Goal: Task Accomplishment & Management: Manage account settings

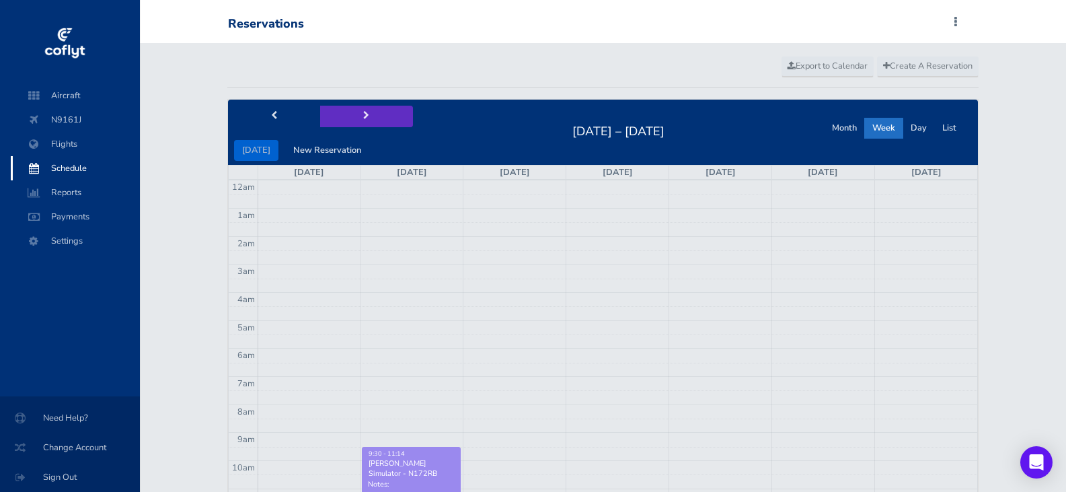
click at [363, 112] on span "next" at bounding box center [366, 116] width 6 height 9
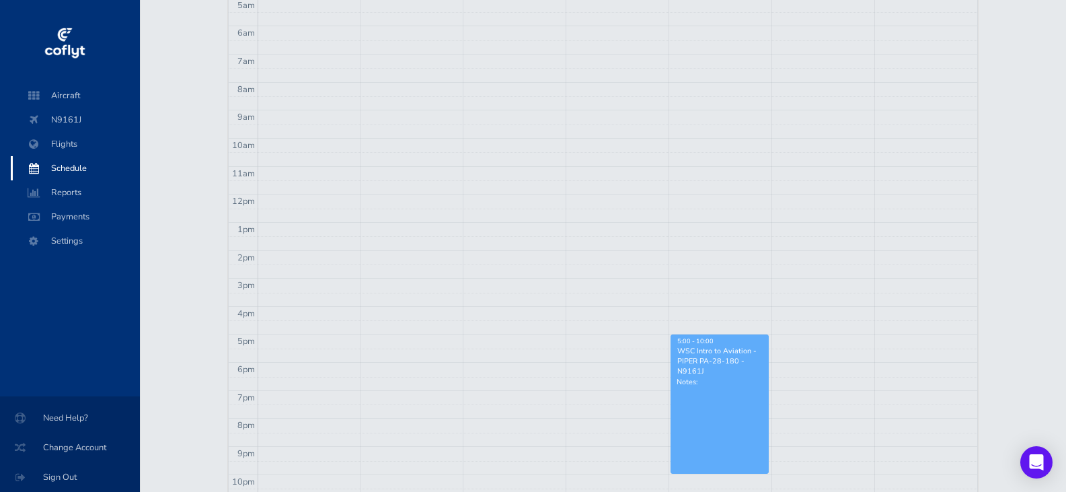
scroll to position [336, 0]
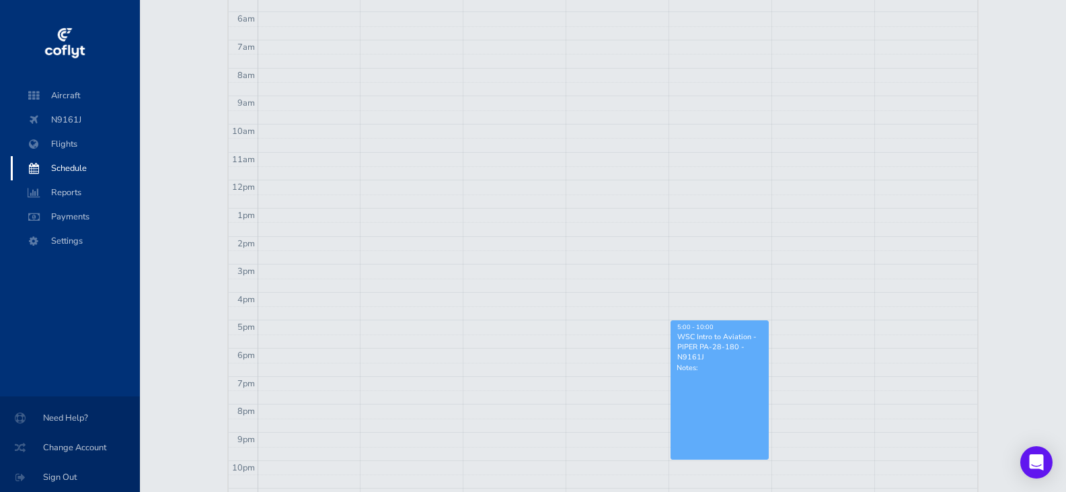
click at [723, 365] on p "Notes:" at bounding box center [720, 368] width 86 height 10
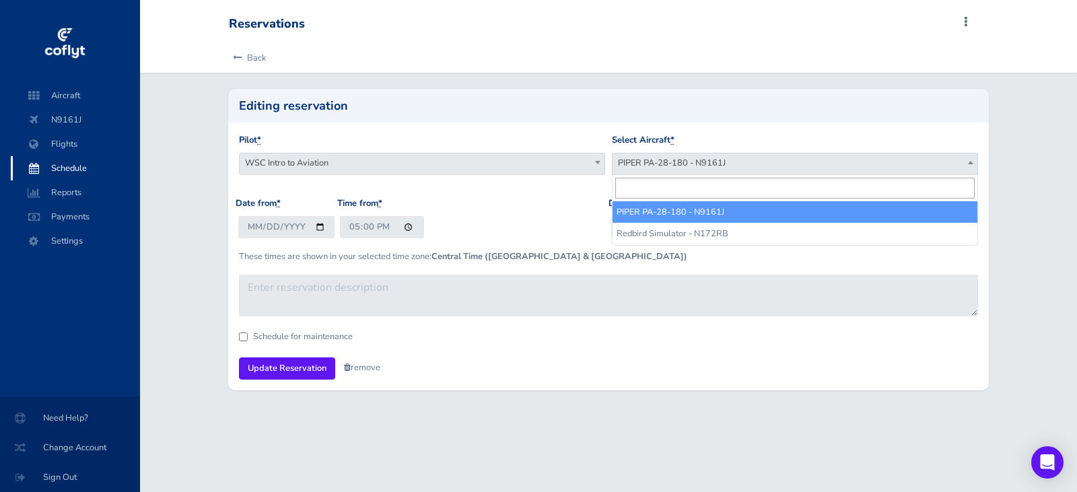
click at [967, 168] on span at bounding box center [970, 161] width 13 height 17
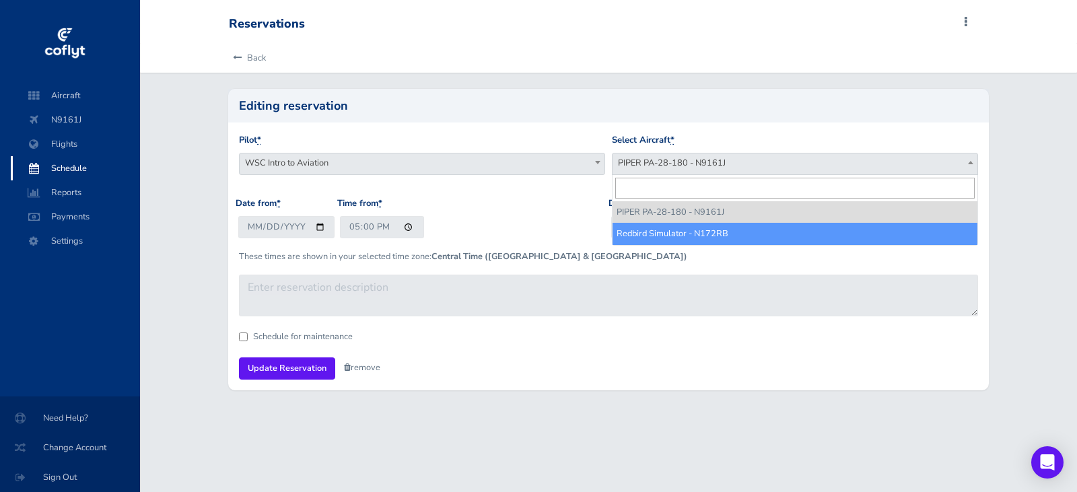
select select "1172"
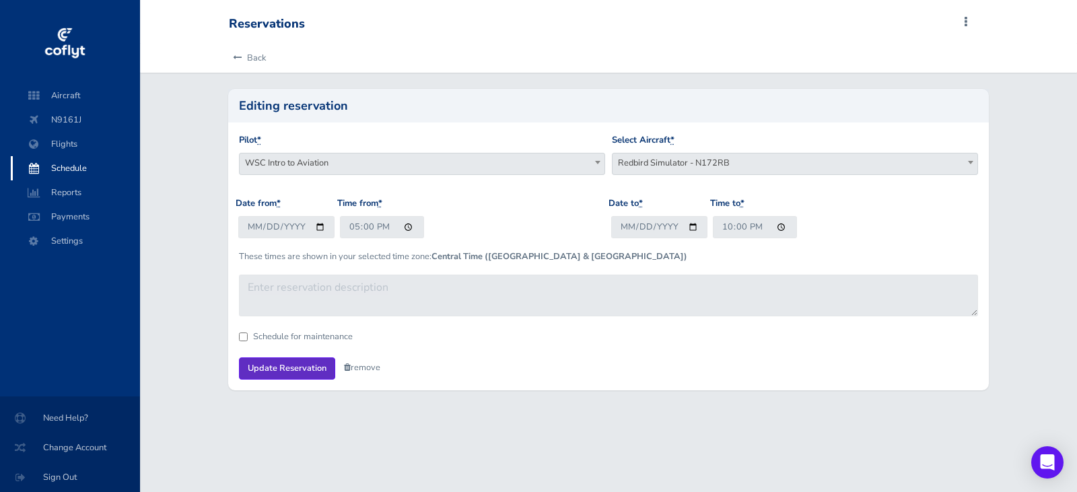
click at [291, 369] on input "Update Reservation" at bounding box center [287, 368] width 96 height 22
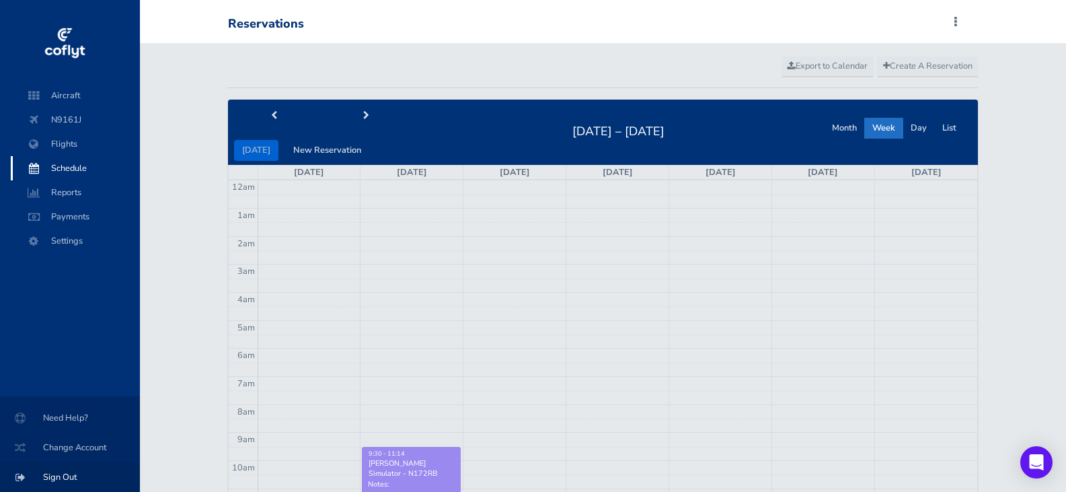
click at [73, 473] on span "Sign Out" at bounding box center [70, 477] width 108 height 24
